Goal: Task Accomplishment & Management: Manage account settings

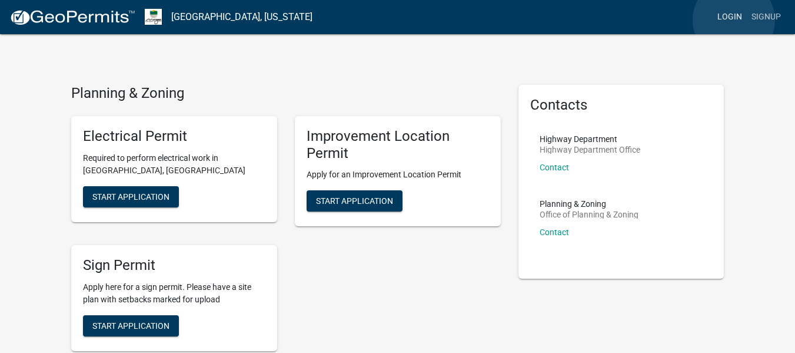
click at [734, 20] on link "Login" at bounding box center [730, 17] width 34 height 22
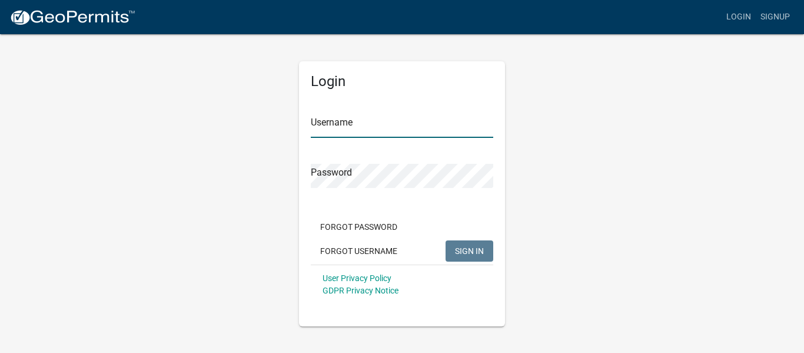
click at [404, 131] on input "Username" at bounding box center [402, 126] width 182 height 24
click at [384, 131] on input "Username" at bounding box center [402, 126] width 182 height 24
click at [351, 131] on input "Username" at bounding box center [402, 126] width 182 height 24
type input "k"
type input "s"
